Goal: Check status: Check status

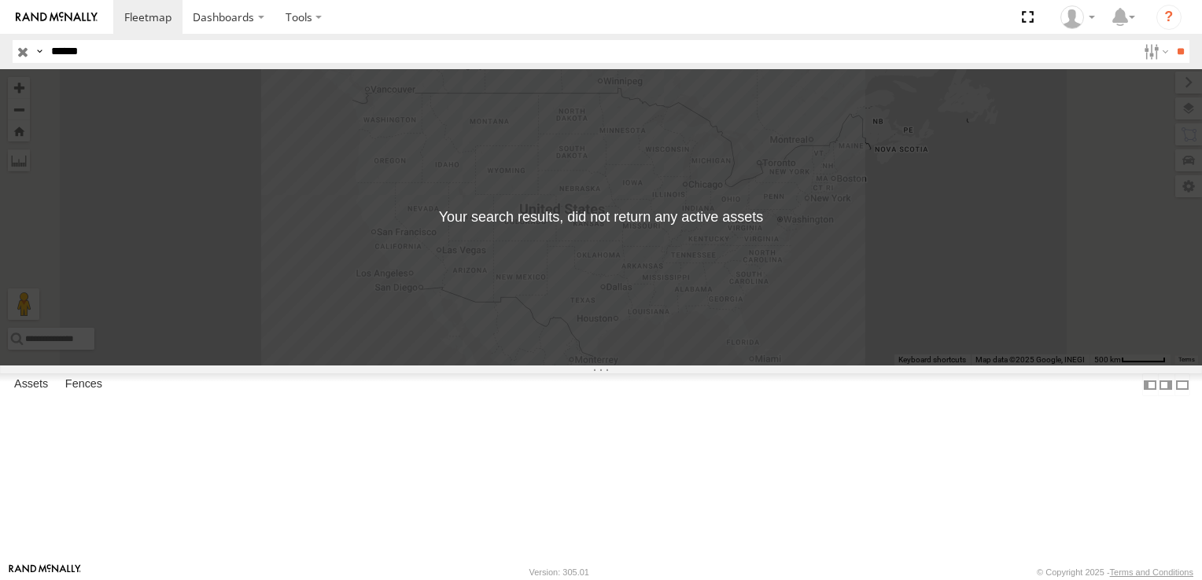
type input "******"
click at [1171, 40] on input "**" at bounding box center [1180, 51] width 18 height 23
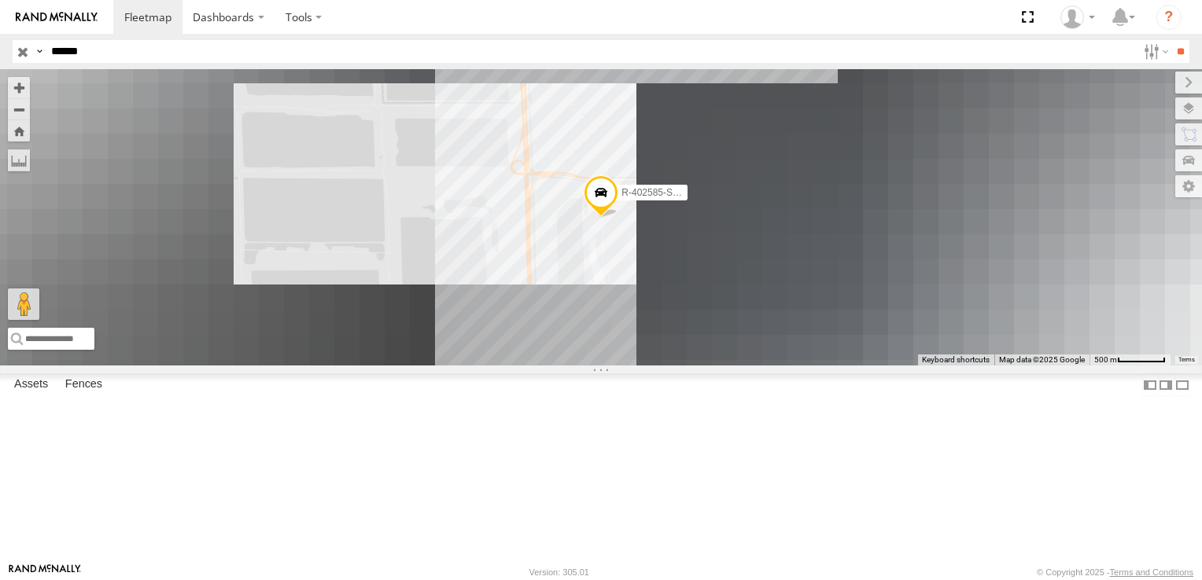
click at [0, 0] on div "R-402585-Swing" at bounding box center [0, 0] width 0 height 0
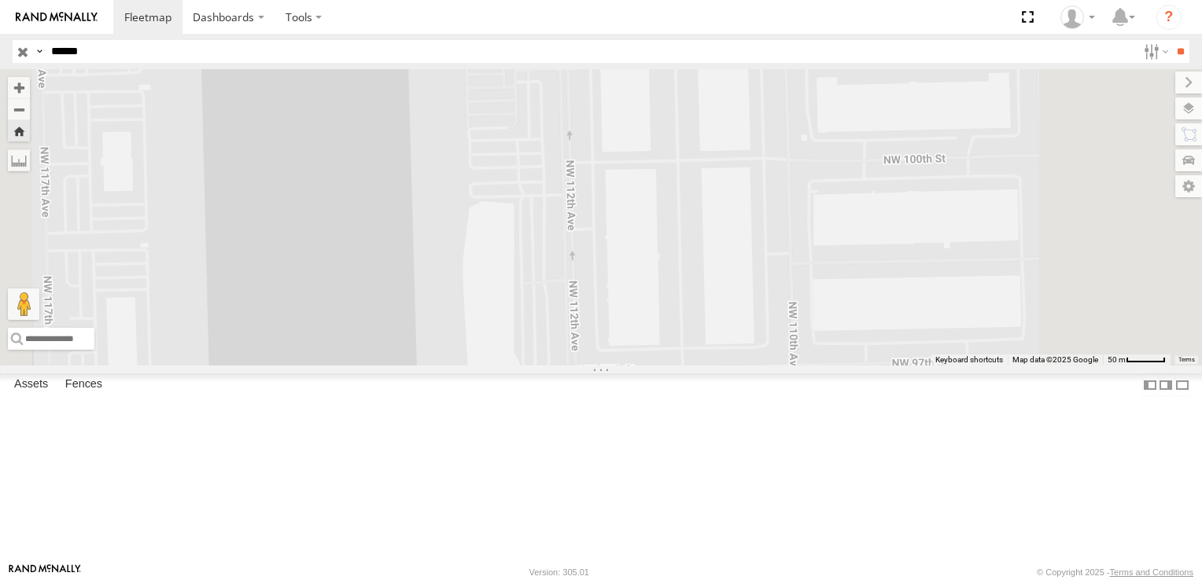
drag, startPoint x: 871, startPoint y: 421, endPoint x: 778, endPoint y: 184, distance: 254.6
click at [778, 184] on div "R-402585-Swing" at bounding box center [601, 217] width 1202 height 297
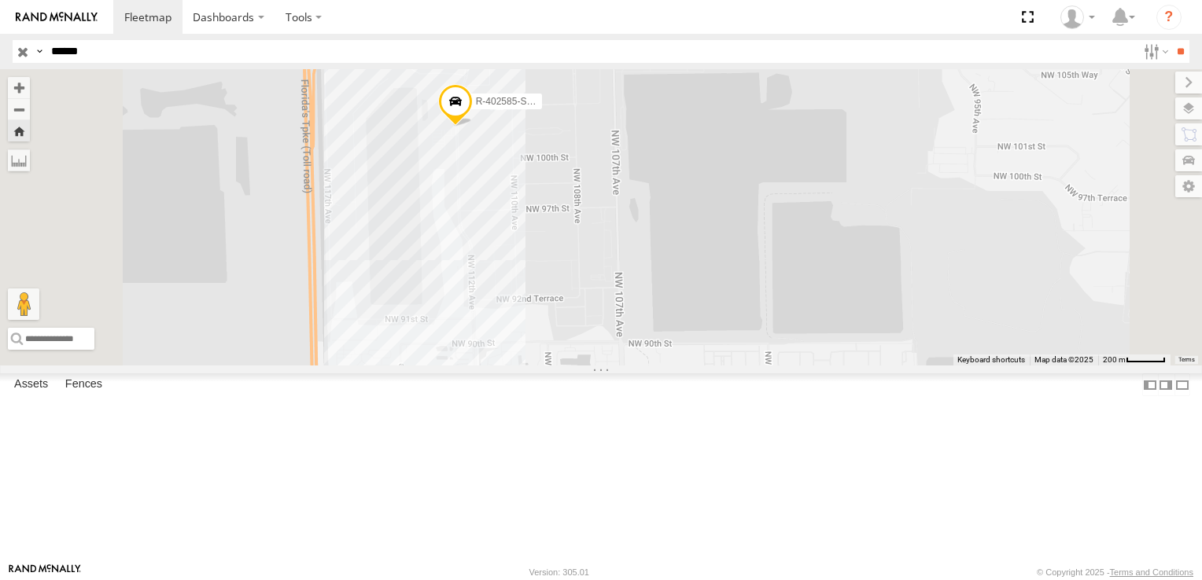
click at [0, 0] on div "C-54" at bounding box center [0, 0] width 0 height 0
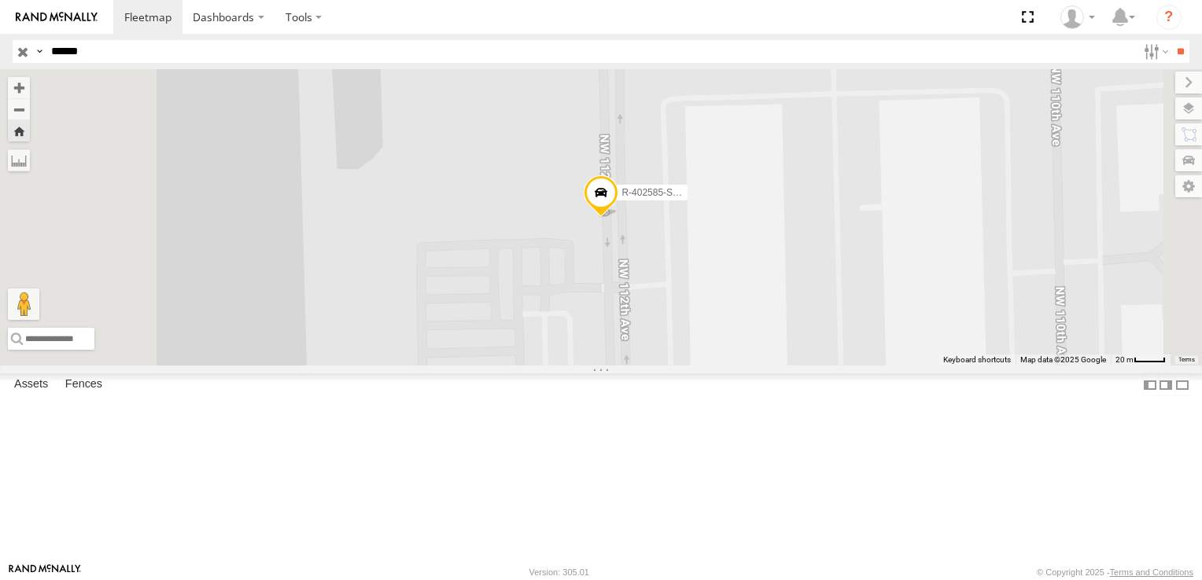
click at [0, 0] on span at bounding box center [0, 0] width 0 height 0
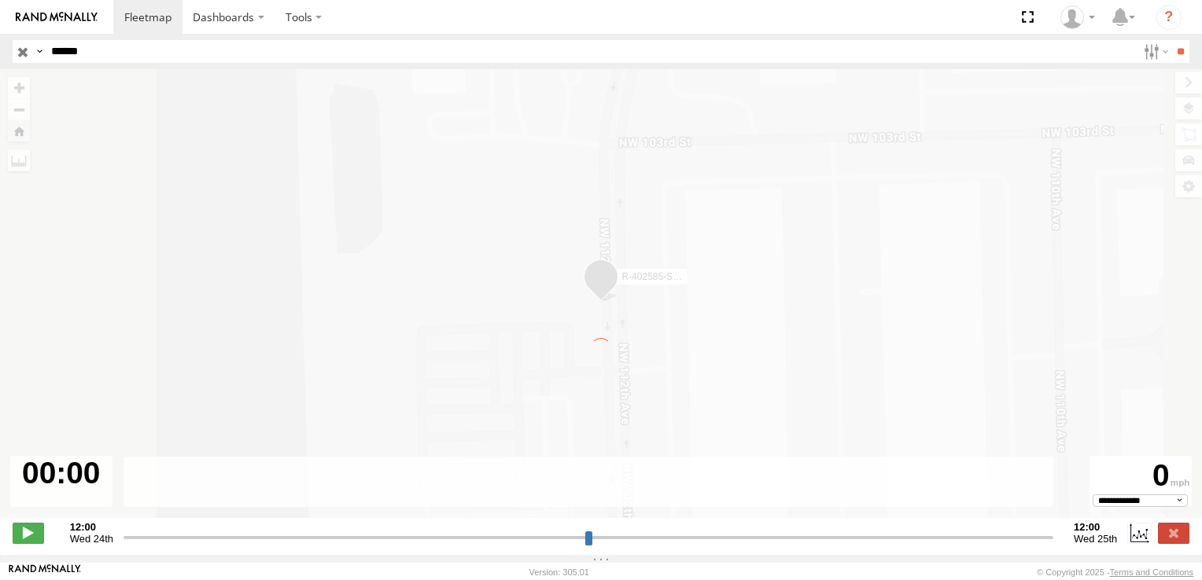
type input "**********"
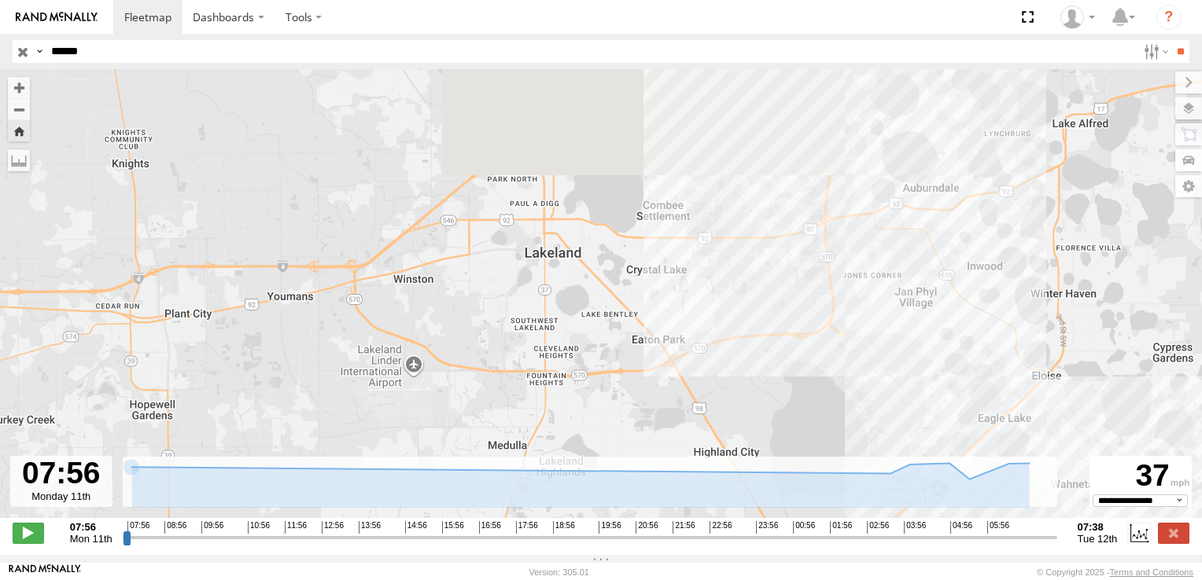
drag, startPoint x: 912, startPoint y: 171, endPoint x: 960, endPoint y: 439, distance: 271.5
click at [960, 439] on div "R-402585-Swing" at bounding box center [601, 302] width 1202 height 466
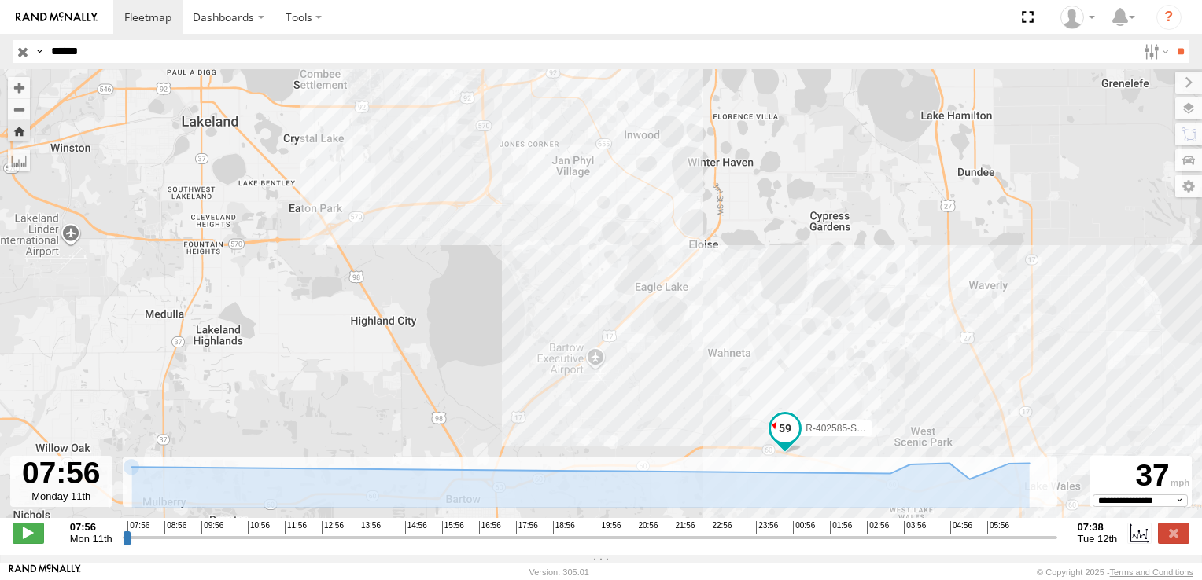
drag, startPoint x: 1027, startPoint y: 360, endPoint x: 683, endPoint y: 228, distance: 369.0
click at [683, 228] on div "R-402585-Swing" at bounding box center [601, 302] width 1202 height 466
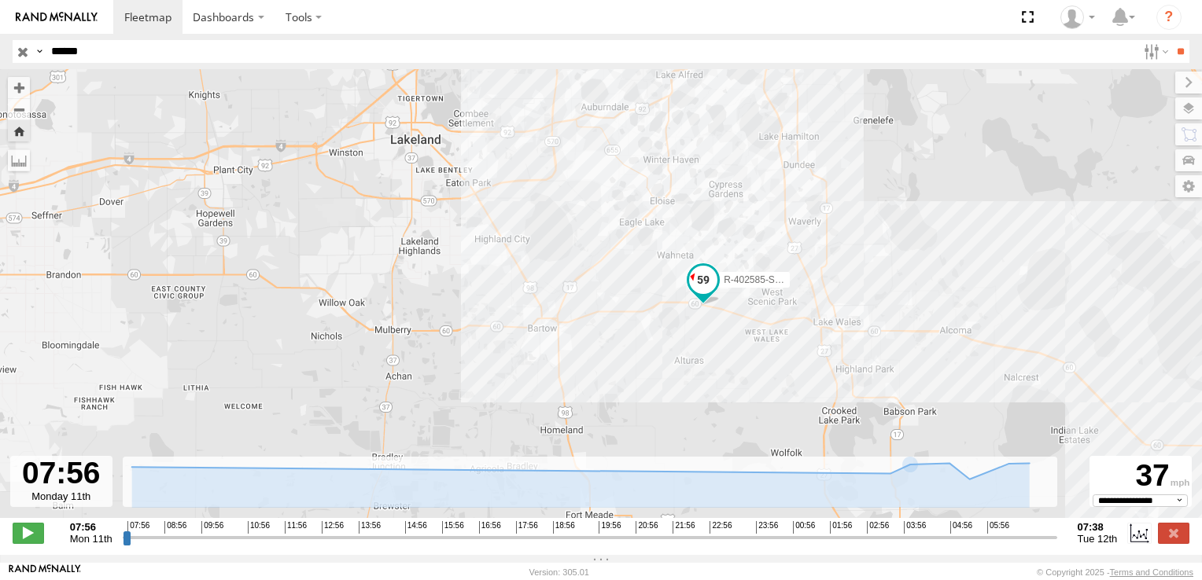
drag, startPoint x: 972, startPoint y: 377, endPoint x: 809, endPoint y: 233, distance: 217.9
click at [809, 233] on div "R-402585-Swing" at bounding box center [601, 302] width 1202 height 466
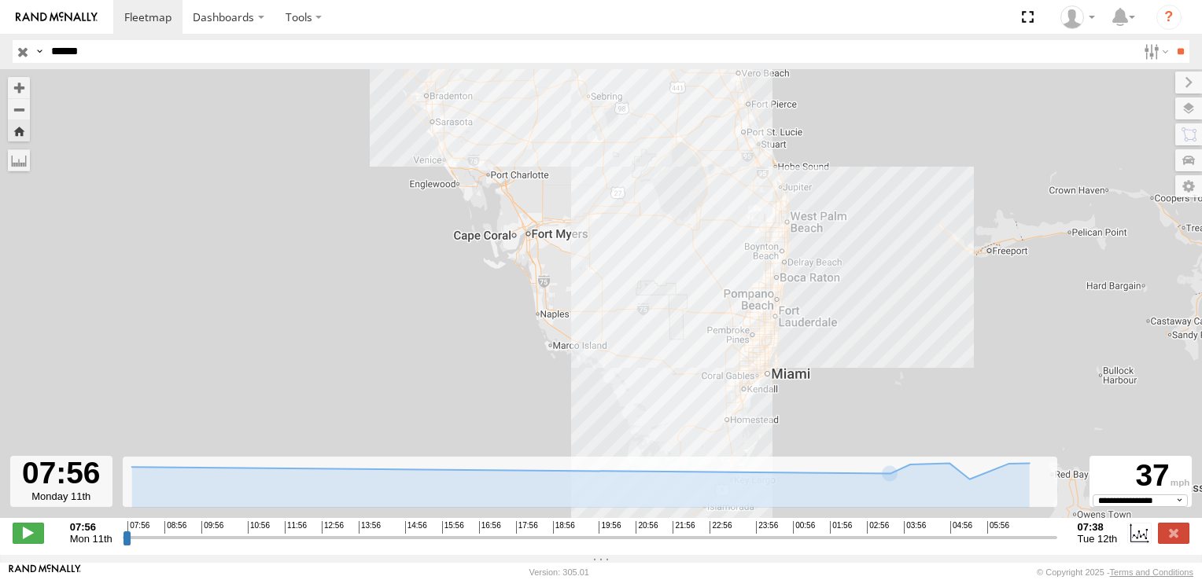
drag, startPoint x: 896, startPoint y: 385, endPoint x: 746, endPoint y: 317, distance: 165.1
click at [702, 297] on div "R-402585-Swing" at bounding box center [601, 302] width 1202 height 466
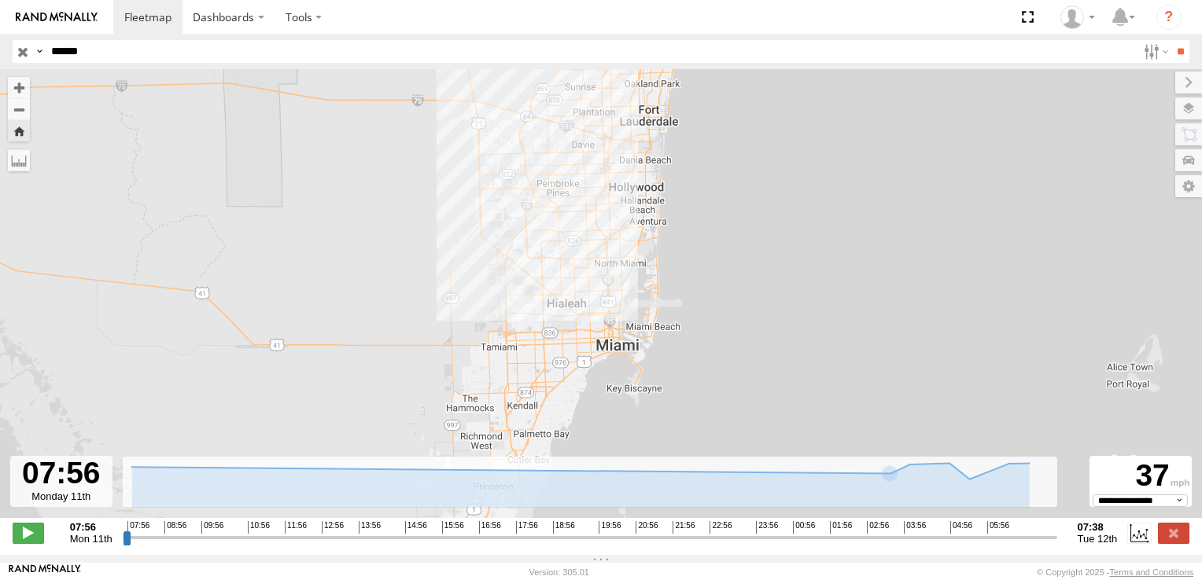
click at [510, 289] on div "R-402585-Swing" at bounding box center [601, 302] width 1202 height 466
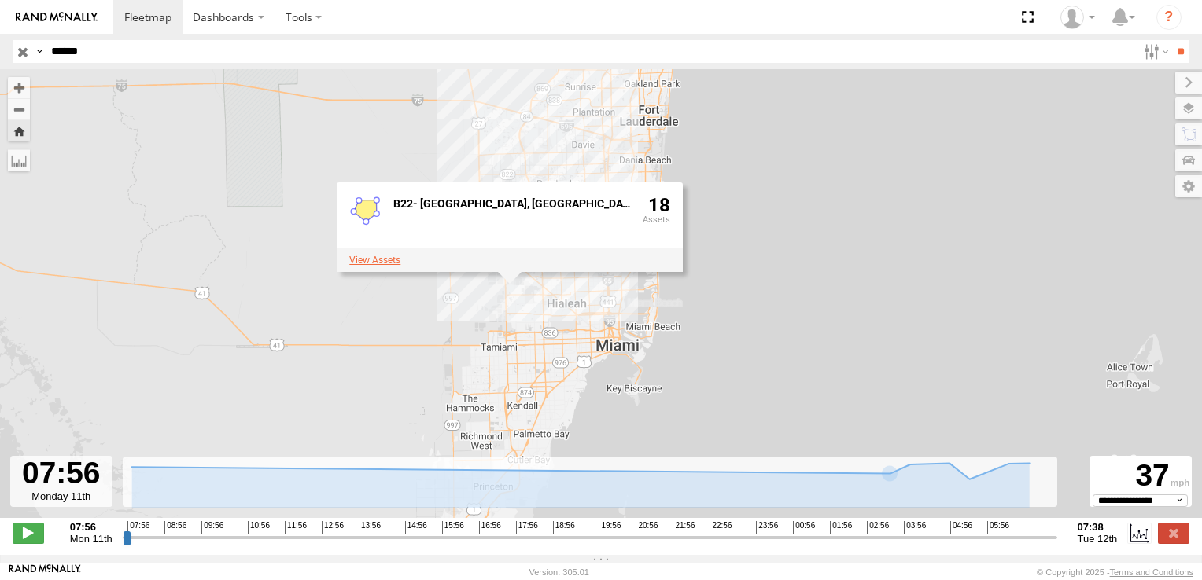
click at [400, 264] on label at bounding box center [374, 260] width 51 height 11
click at [0, 0] on label "×" at bounding box center [0, 0] width 0 height 0
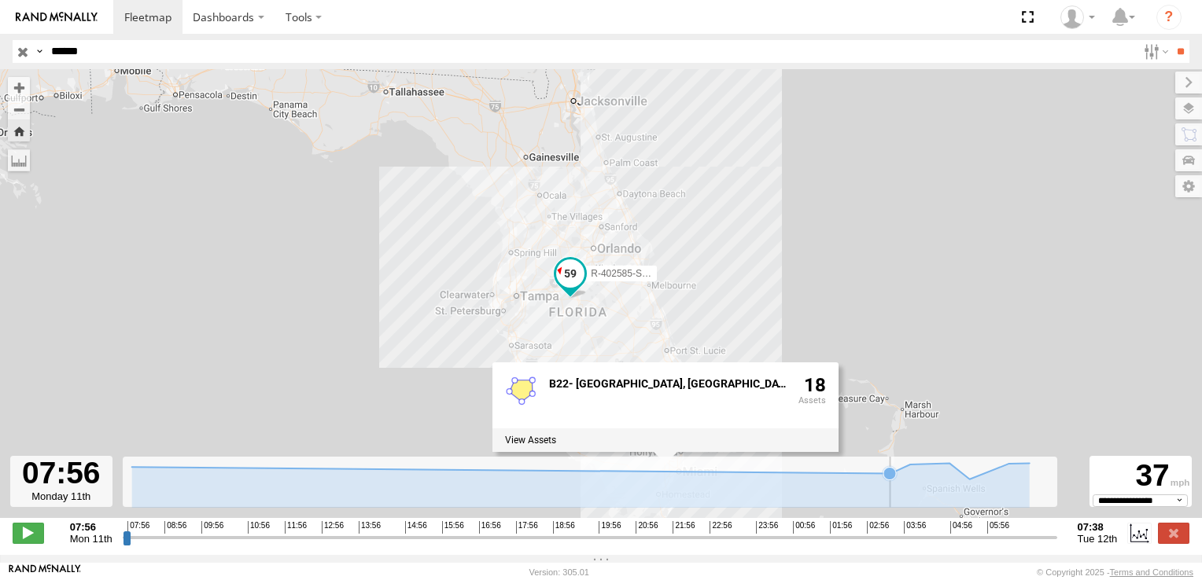
drag, startPoint x: 441, startPoint y: 326, endPoint x: 591, endPoint y: 484, distance: 218.7
click at [591, 484] on div "To navigate the map with touch gestures double-tap and hold your finger on the …" at bounding box center [601, 312] width 1202 height 486
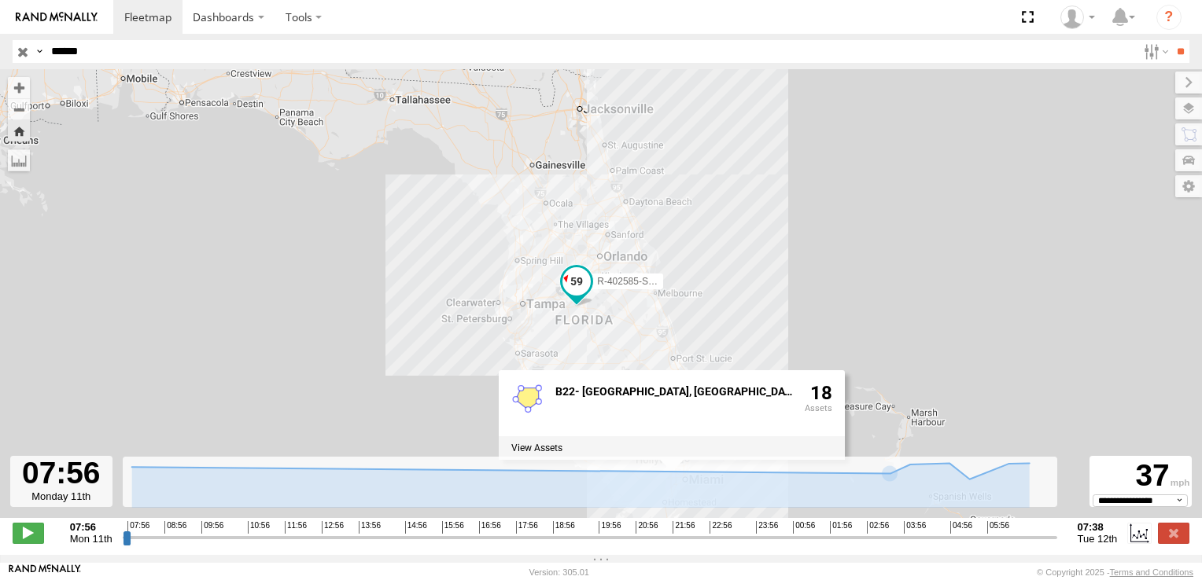
click at [566, 282] on span at bounding box center [576, 281] width 28 height 28
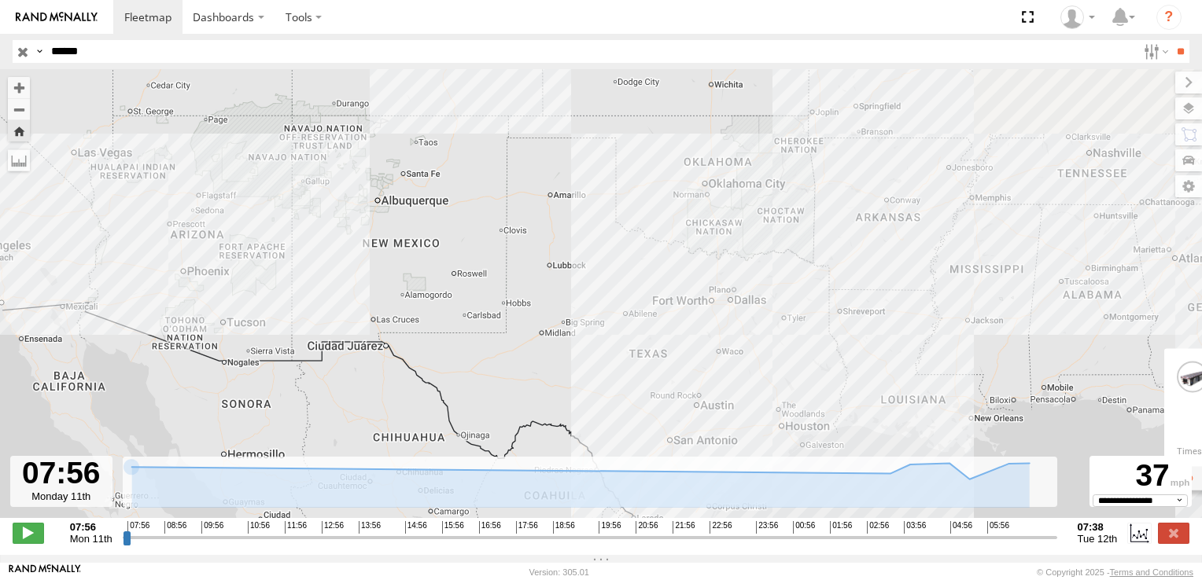
drag, startPoint x: 874, startPoint y: 336, endPoint x: 343, endPoint y: 221, distance: 543.2
click at [343, 221] on div "R-402585-Swing R-402585-Swing C-[STREET_ADDRESS] 0 07:38:22 [DATE]" at bounding box center [601, 302] width 1202 height 466
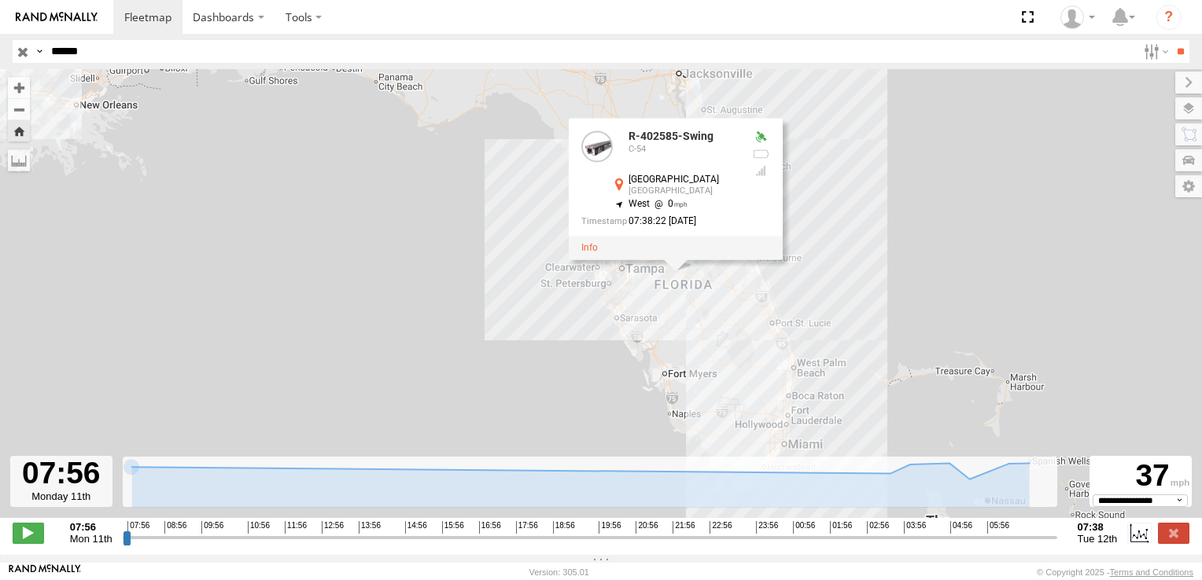
drag, startPoint x: 951, startPoint y: 278, endPoint x: 621, endPoint y: 299, distance: 331.0
click at [621, 299] on div "R-402585-Swing R-402585-Swing C-[STREET_ADDRESS] 0 07:38:22 [DATE]" at bounding box center [601, 302] width 1202 height 466
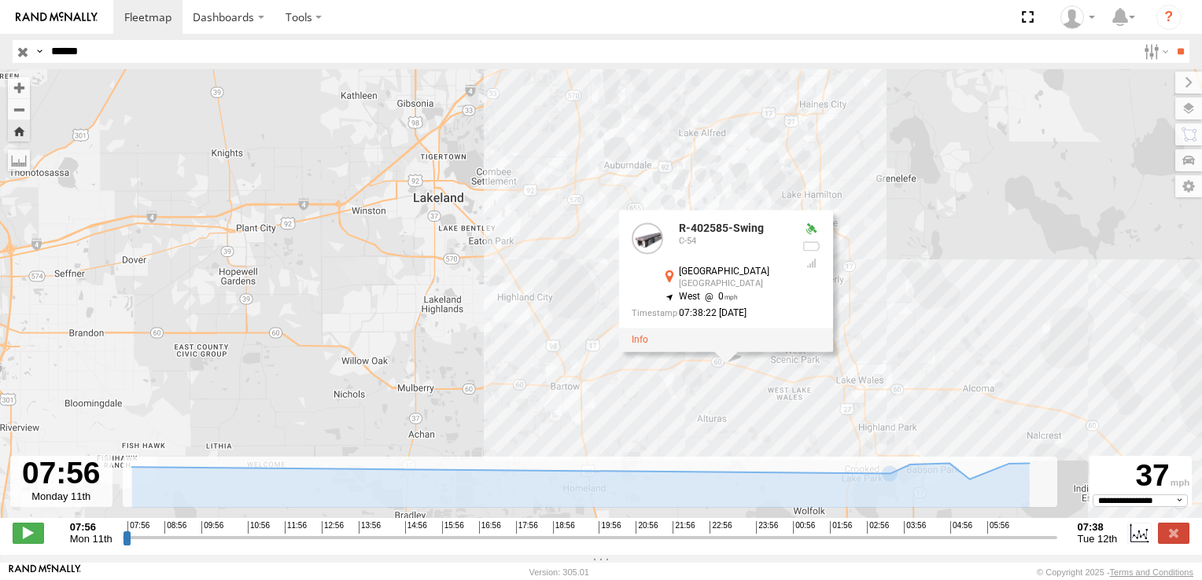
drag, startPoint x: 759, startPoint y: 120, endPoint x: 674, endPoint y: 429, distance: 319.8
click at [674, 429] on div "R-402585-Swing R-402585-Swing C-[STREET_ADDRESS] 0 07:38:22 [DATE]" at bounding box center [601, 302] width 1202 height 466
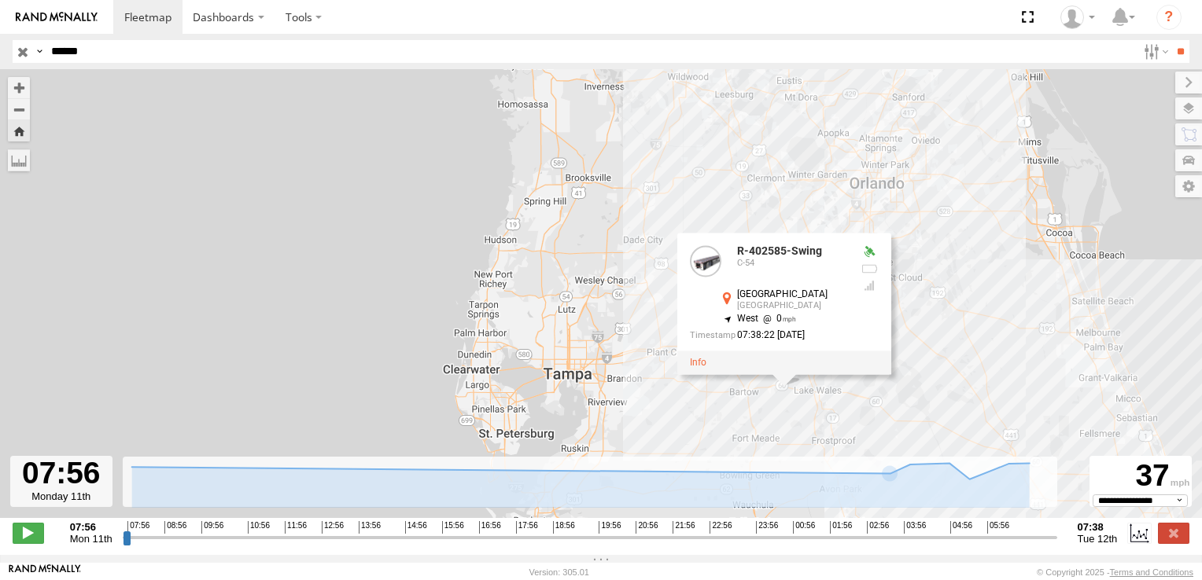
click at [790, 375] on div "R-402585-Swing C-[STREET_ADDRESS] 27.91412 , -81.70245 West 0 07:38:22 [DATE]" at bounding box center [784, 305] width 214 height 142
click at [878, 263] on div at bounding box center [869, 297] width 19 height 102
click at [920, 355] on div "R-402585-Swing R-402585-Swing C-[STREET_ADDRESS] 0 07:38:22 [DATE]" at bounding box center [601, 302] width 1202 height 466
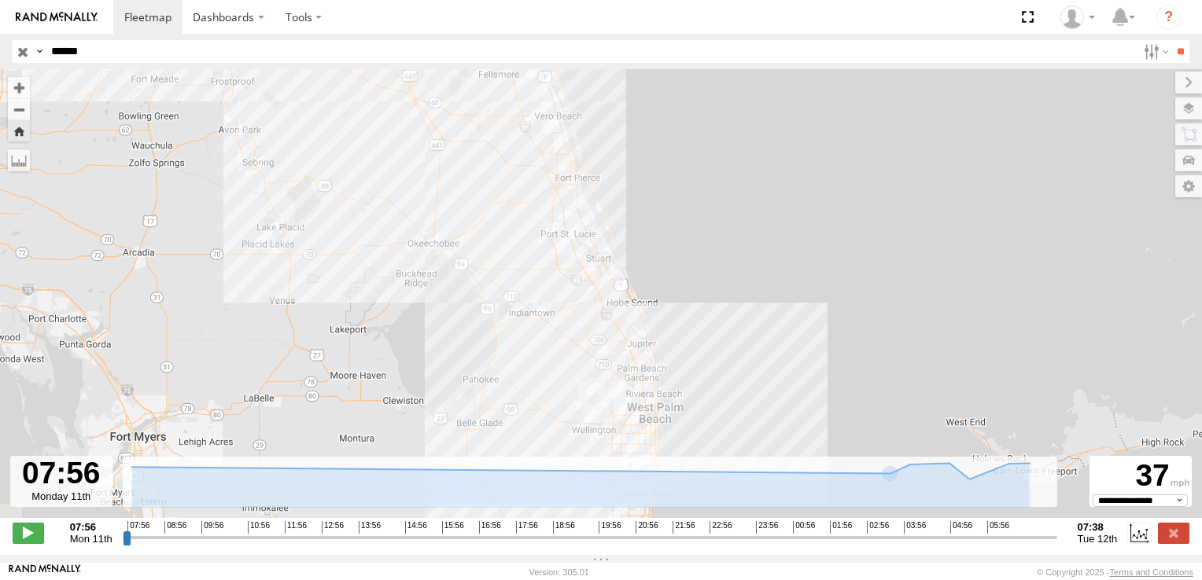
drag, startPoint x: 923, startPoint y: 446, endPoint x: 318, endPoint y: 78, distance: 708.0
click at [318, 78] on div "R-402585-Swing" at bounding box center [601, 302] width 1202 height 466
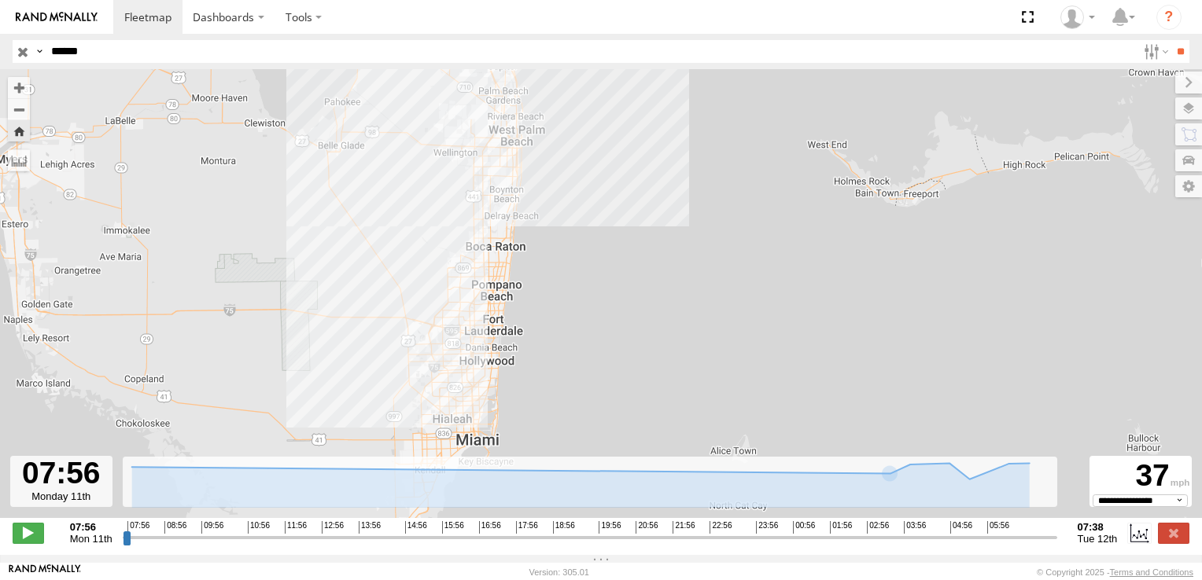
drag, startPoint x: 525, startPoint y: 337, endPoint x: 396, endPoint y: 81, distance: 287.0
click at [396, 81] on div "R-402585-Swing" at bounding box center [601, 302] width 1202 height 466
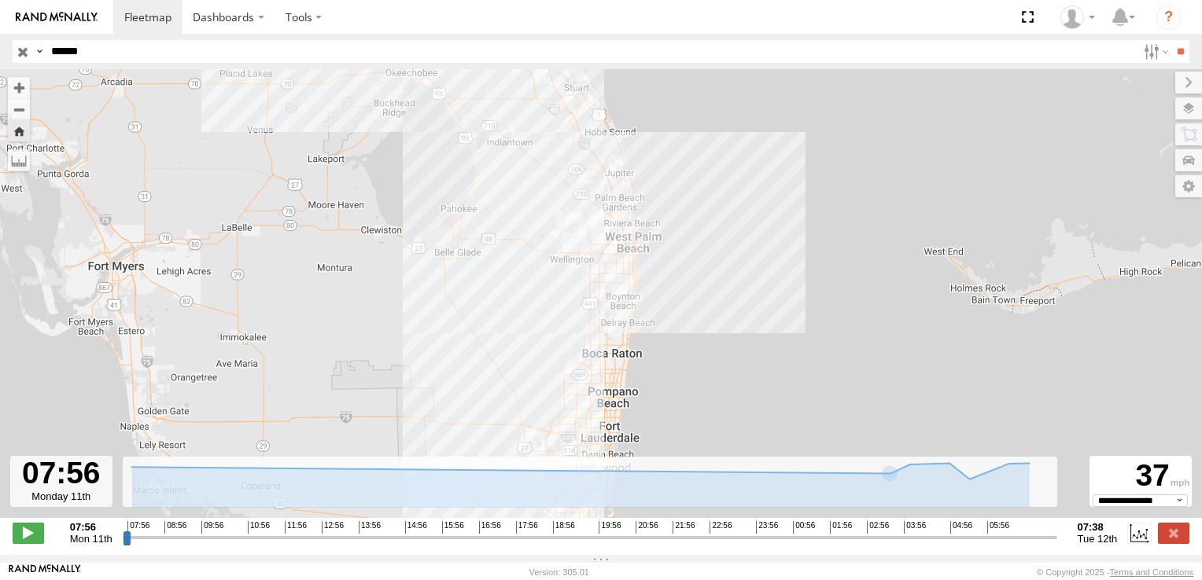
drag, startPoint x: 431, startPoint y: 351, endPoint x: 551, endPoint y: 464, distance: 164.7
click at [551, 464] on div "R-402585-Swing" at bounding box center [601, 302] width 1202 height 466
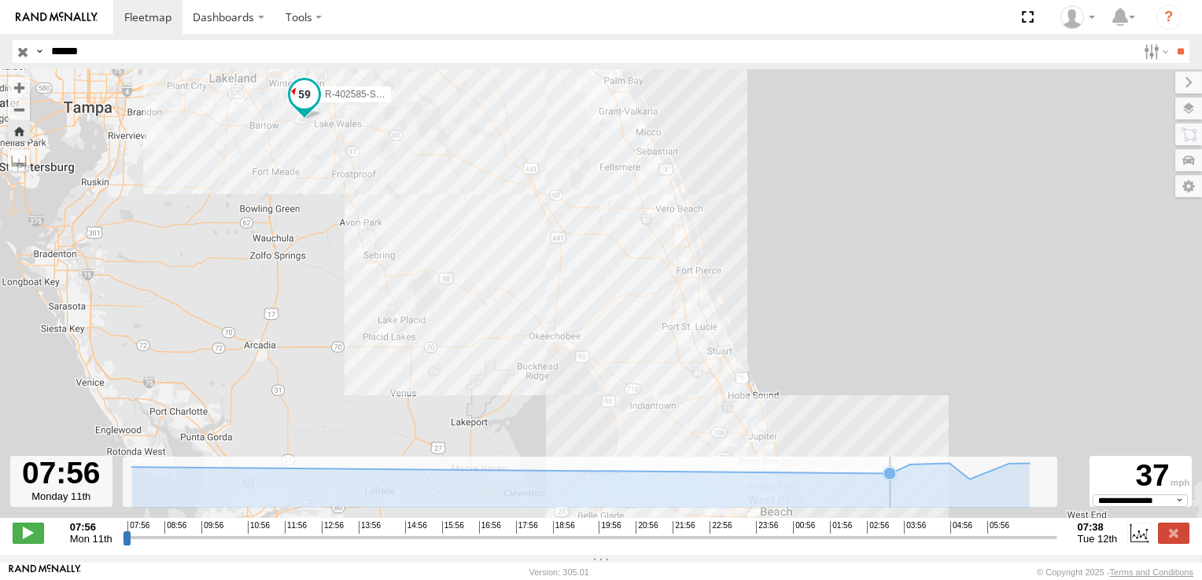
drag, startPoint x: 544, startPoint y: 370, endPoint x: 614, endPoint y: 532, distance: 176.5
click at [611, 529] on div "To navigate the map with touch gestures double-tap and hold your finger on the …" at bounding box center [601, 312] width 1202 height 486
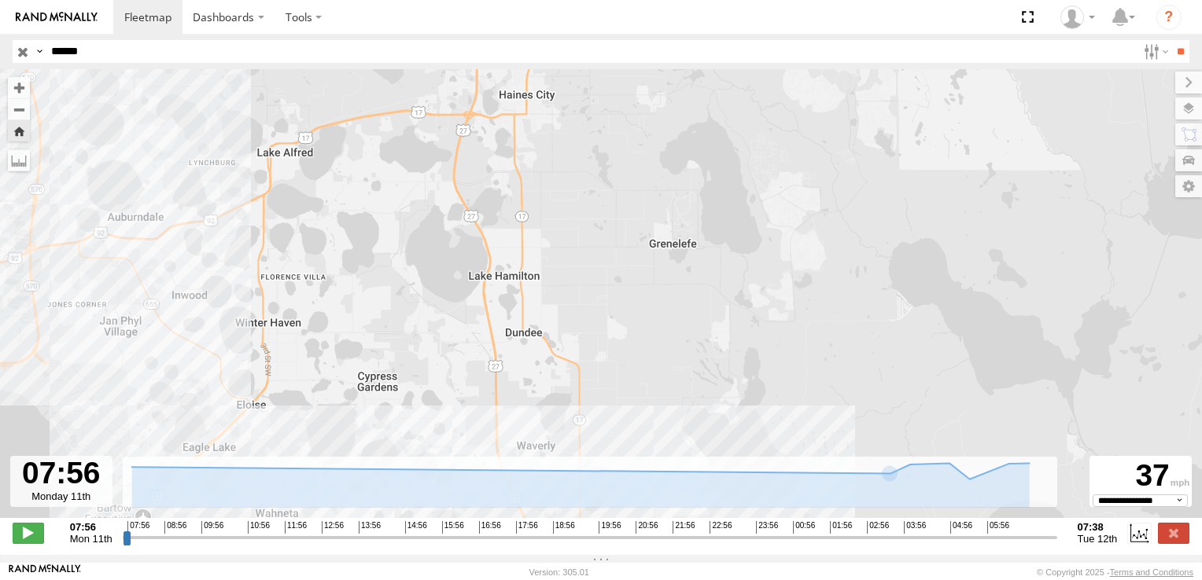
click at [41, 200] on div "R-402585-Swing" at bounding box center [601, 302] width 1202 height 466
